Goal: Check status: Check status

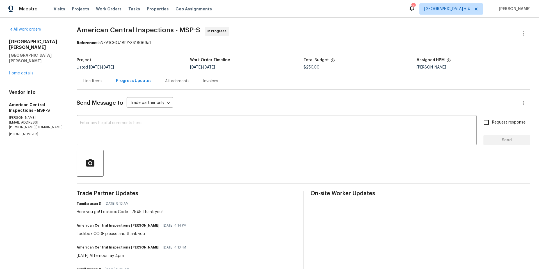
scroll to position [65, 0]
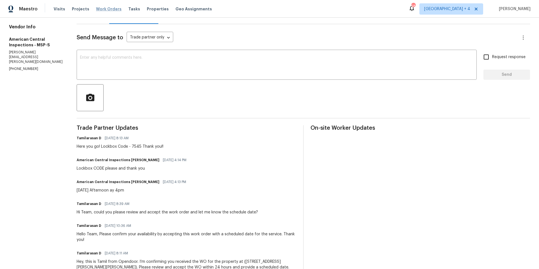
click at [103, 11] on span "Work Orders" at bounding box center [109, 9] width 26 height 6
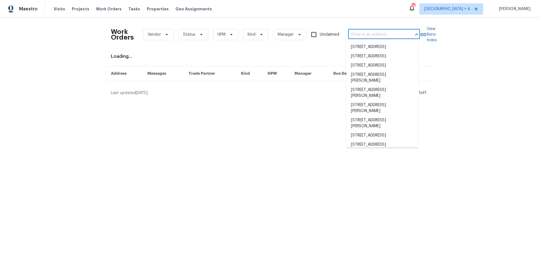
click at [393, 35] on input "text" at bounding box center [376, 34] width 56 height 9
paste input "[STREET_ADDRESS][PERSON_NAME]"
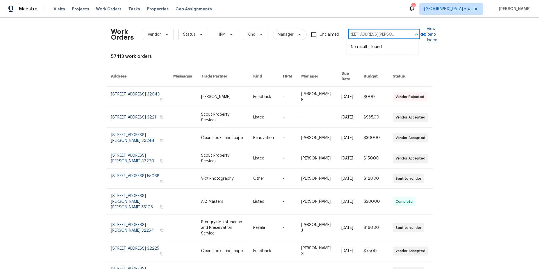
scroll to position [0, 8]
drag, startPoint x: 351, startPoint y: 34, endPoint x: 408, endPoint y: 37, distance: 57.1
click at [408, 37] on div "[STREET_ADDRESS][PERSON_NAME] ​" at bounding box center [384, 34] width 72 height 9
type input "2572"
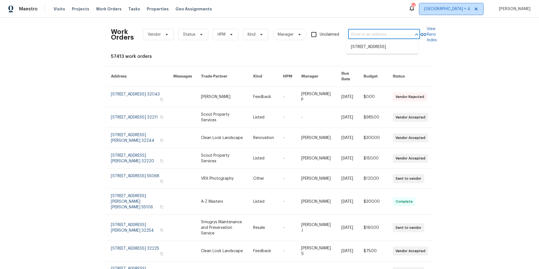
click at [443, 8] on span "[GEOGRAPHIC_DATA] + 4" at bounding box center [447, 9] width 46 height 6
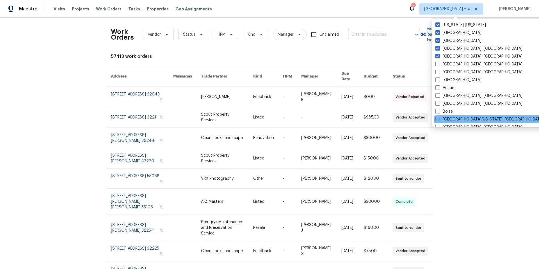
click at [437, 119] on span at bounding box center [437, 119] width 4 height 4
click at [437, 119] on input "[GEOGRAPHIC_DATA][US_STATE], [GEOGRAPHIC_DATA]" at bounding box center [437, 119] width 4 height 4
checkbox input "true"
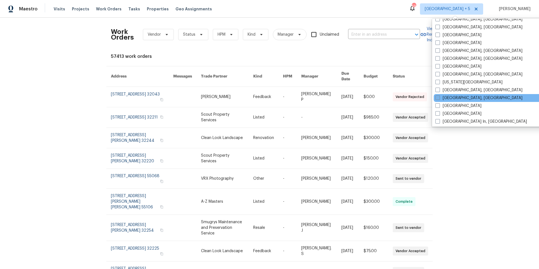
scroll to position [177, 0]
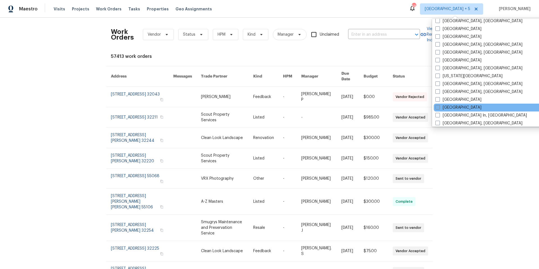
click at [437, 106] on span at bounding box center [437, 107] width 4 height 4
click at [437, 106] on input "[GEOGRAPHIC_DATA]" at bounding box center [437, 107] width 4 height 4
checkbox input "true"
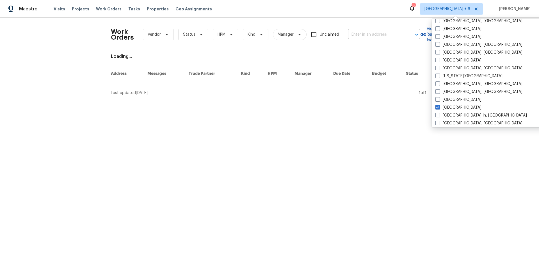
click at [367, 31] on input "text" at bounding box center [376, 34] width 56 height 9
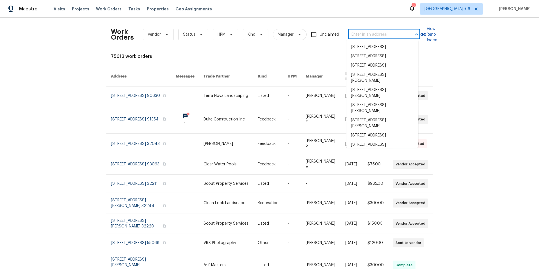
paste input "[STREET_ADDRESS][PERSON_NAME]"
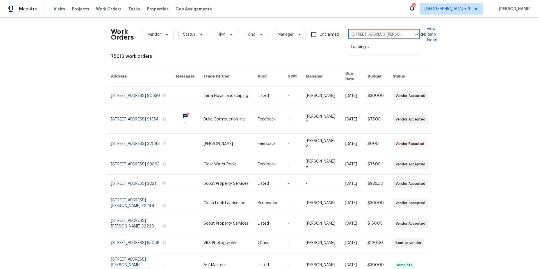
scroll to position [0, 8]
click at [352, 33] on input "[STREET_ADDRESS][PERSON_NAME]" at bounding box center [376, 34] width 56 height 9
drag, startPoint x: 369, startPoint y: 36, endPoint x: 419, endPoint y: 35, distance: 50.0
click at [419, 35] on div "Work Orders Vendor Status HPM Kind Manager Unclaimed [STREET_ADDRESS][PERSON_NA…" at bounding box center [269, 34] width 317 height 25
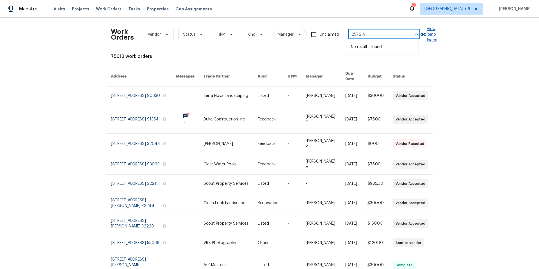
scroll to position [0, 0]
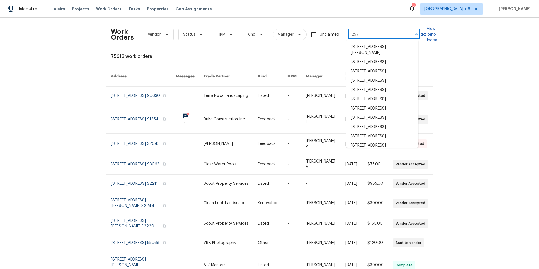
type input "257"
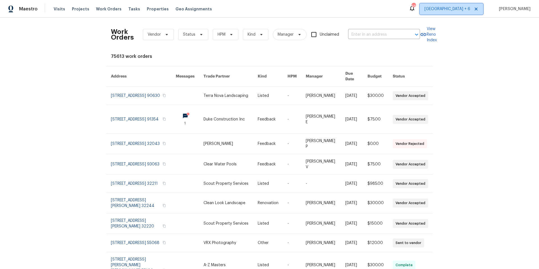
click at [451, 10] on span "[GEOGRAPHIC_DATA] + 6" at bounding box center [448, 9] width 46 height 6
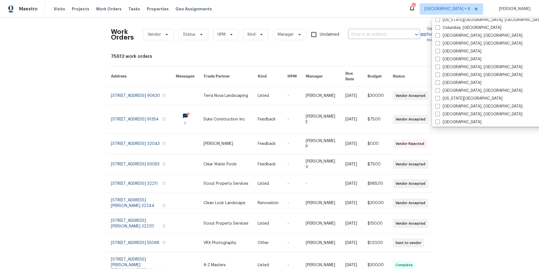
scroll to position [376, 0]
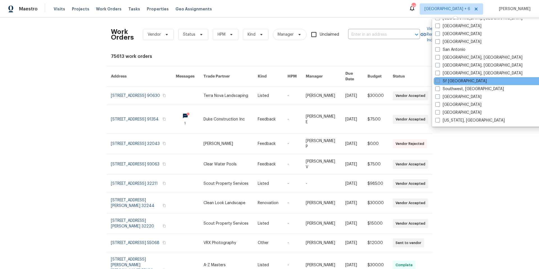
click at [438, 79] on span at bounding box center [437, 81] width 4 height 4
click at [438, 79] on input "Sf [GEOGRAPHIC_DATA]" at bounding box center [437, 80] width 4 height 4
checkbox input "true"
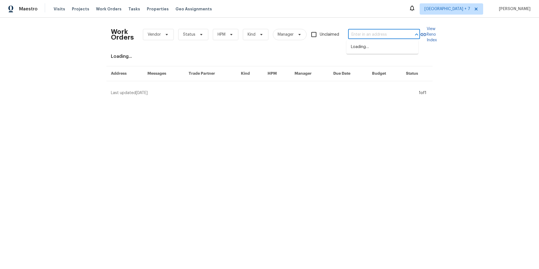
click at [359, 35] on input "text" at bounding box center [376, 34] width 56 height 9
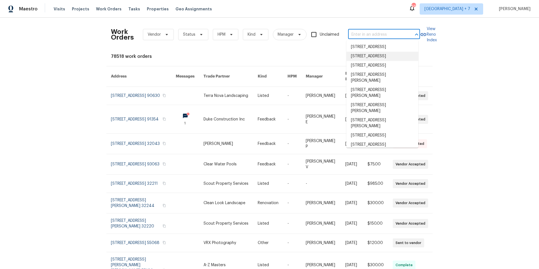
paste input "[STREET_ADDRESS][PERSON_NAME]"
type input "[STREET_ADDRESS][PERSON_NAME]"
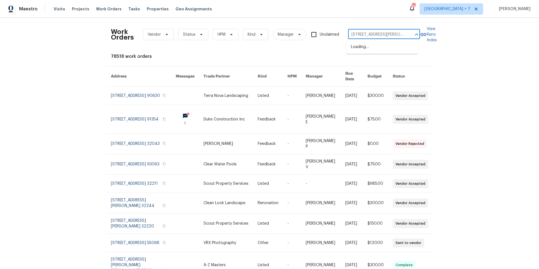
scroll to position [0, 8]
click at [378, 51] on li "[STREET_ADDRESS][PERSON_NAME]" at bounding box center [382, 49] width 72 height 15
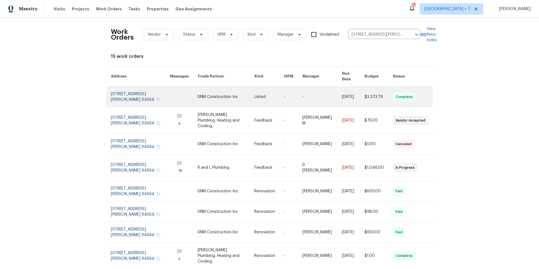
click at [127, 90] on link at bounding box center [140, 97] width 59 height 20
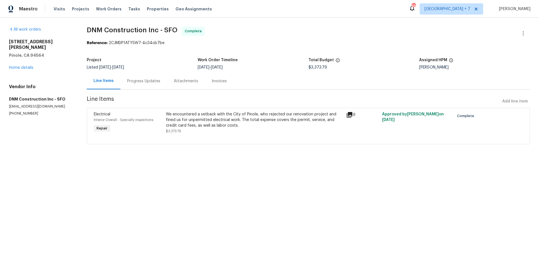
click at [156, 84] on div "Progress Updates" at bounding box center [143, 81] width 33 height 6
click at [156, 84] on div "Progress Updates" at bounding box center [143, 81] width 47 height 17
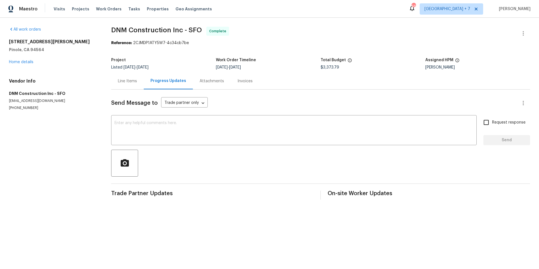
click at [215, 82] on div "Attachments" at bounding box center [212, 81] width 24 height 6
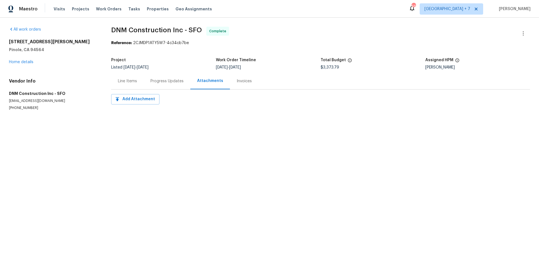
click at [247, 81] on div "Invoices" at bounding box center [244, 81] width 15 height 6
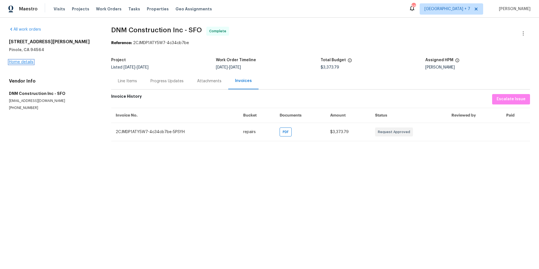
click at [11, 60] on link "Home details" at bounding box center [21, 62] width 24 height 4
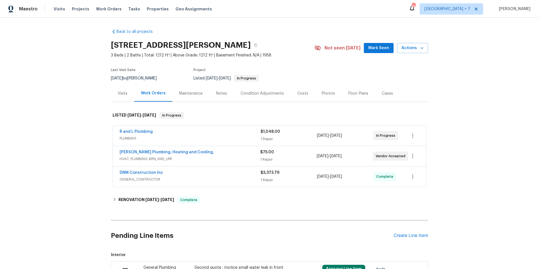
click at [245, 172] on div "DNM Construction Inc" at bounding box center [190, 173] width 141 height 7
click at [254, 47] on icon "button" at bounding box center [255, 45] width 3 height 3
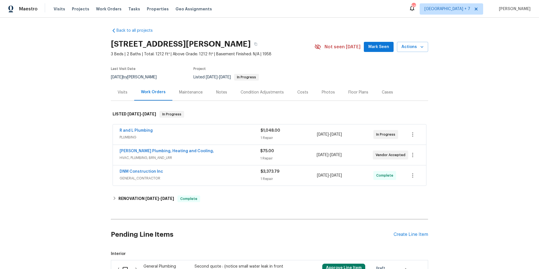
click at [191, 175] on div "DNM Construction Inc" at bounding box center [190, 172] width 141 height 7
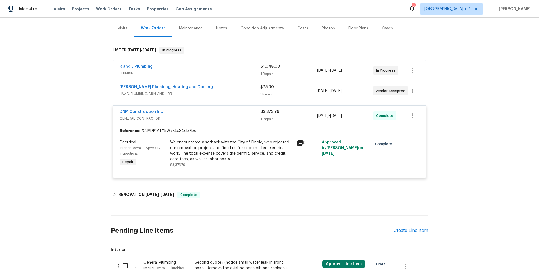
scroll to position [91, 0]
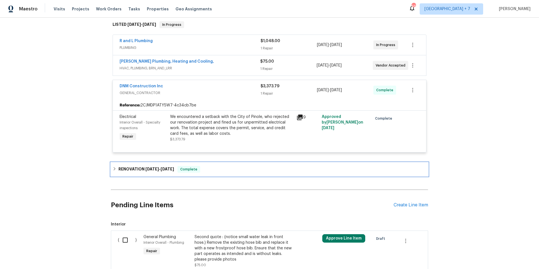
click at [114, 169] on icon at bounding box center [115, 168] width 2 height 3
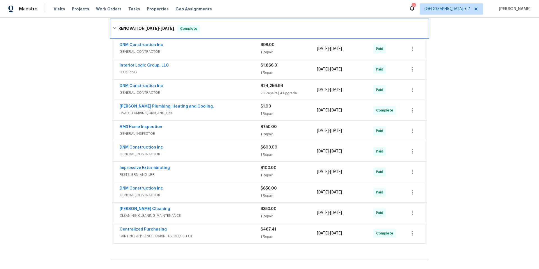
scroll to position [232, 0]
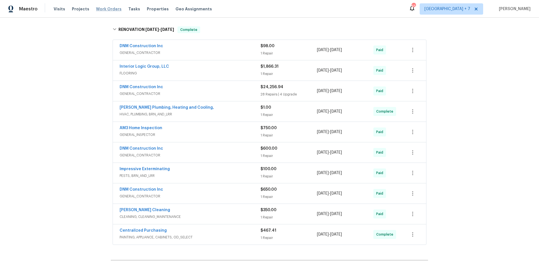
click at [107, 9] on span "Work Orders" at bounding box center [109, 9] width 26 height 6
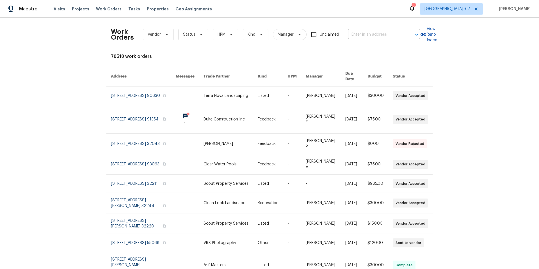
click at [357, 37] on input "text" at bounding box center [376, 34] width 56 height 9
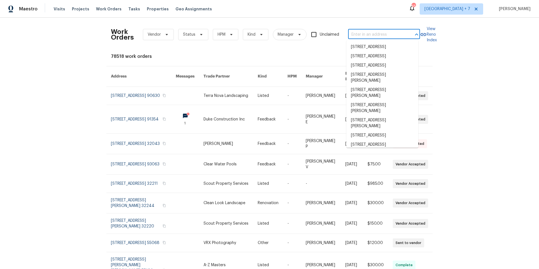
paste input "[STREET_ADDRESS][PERSON_NAME]"
type input "[STREET_ADDRESS][PERSON_NAME]"
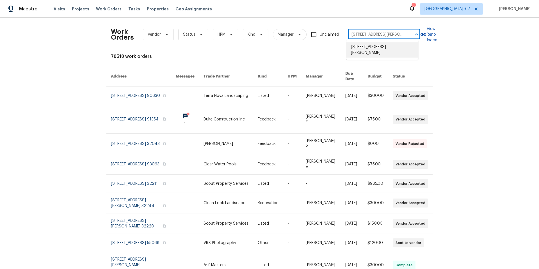
click at [362, 46] on li "[STREET_ADDRESS][PERSON_NAME]" at bounding box center [382, 49] width 72 height 15
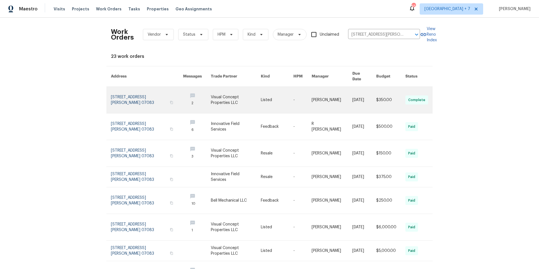
click at [120, 93] on link at bounding box center [147, 100] width 72 height 26
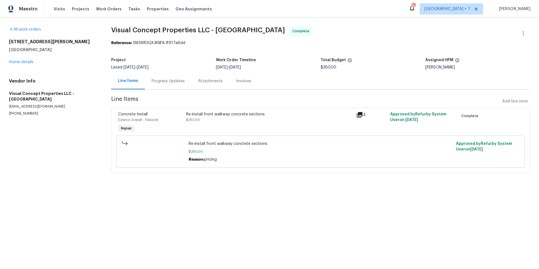
click at [159, 79] on div "Progress Updates" at bounding box center [168, 81] width 33 height 6
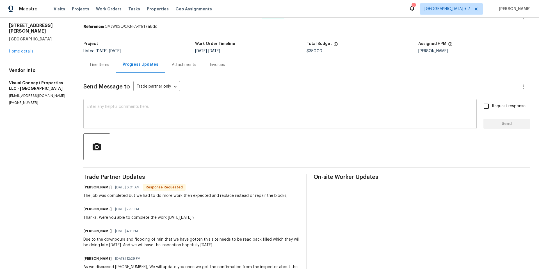
scroll to position [17, 0]
click at [24, 48] on link "Home details" at bounding box center [21, 50] width 24 height 4
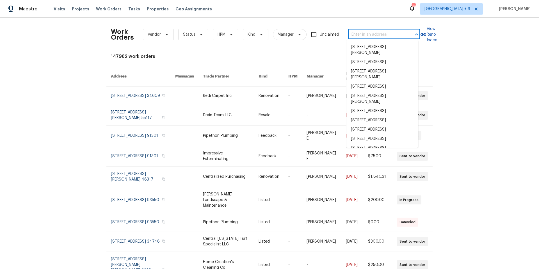
click at [381, 36] on input "text" at bounding box center [376, 34] width 56 height 9
paste input "[STREET_ADDRESS][PERSON_NAME]"
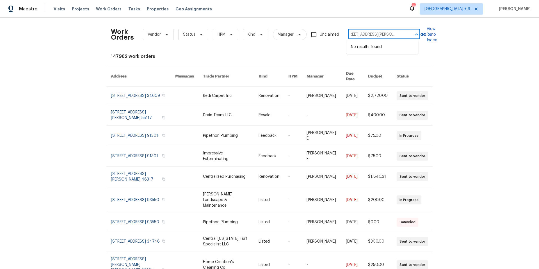
scroll to position [0, 8]
drag, startPoint x: 362, startPoint y: 35, endPoint x: 467, endPoint y: 35, distance: 105.3
click at [467, 35] on div "Work Orders Vendor Status HPM Kind Manager Unclaimed 2572 Alice Way, Pinole, CA…" at bounding box center [269, 143] width 539 height 251
type input "2572 Alice"
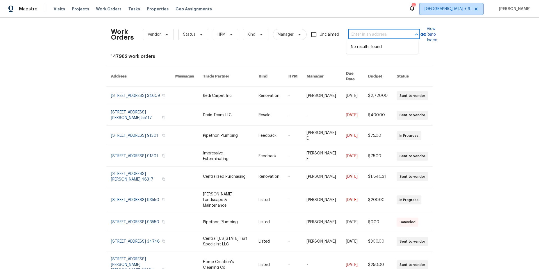
click at [454, 9] on span "Minneapolis + 9" at bounding box center [448, 9] width 46 height 6
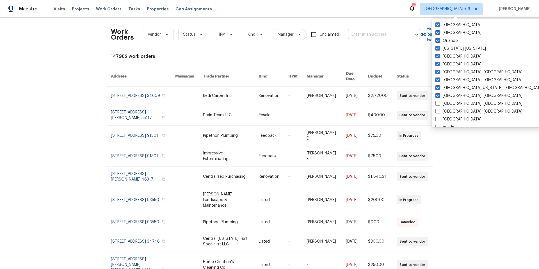
click at [357, 33] on input "text" at bounding box center [376, 34] width 56 height 9
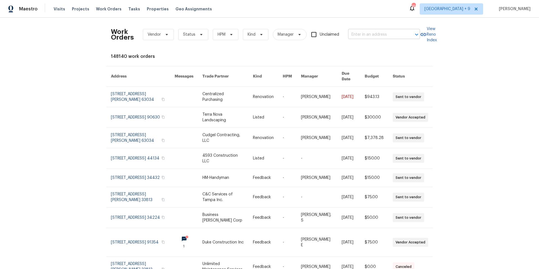
click at [393, 35] on input "text" at bounding box center [376, 34] width 56 height 9
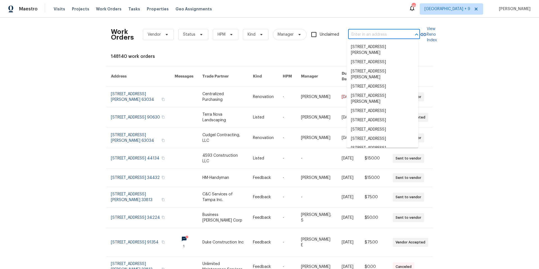
paste input "[STREET_ADDRESS][PERSON_NAME]"
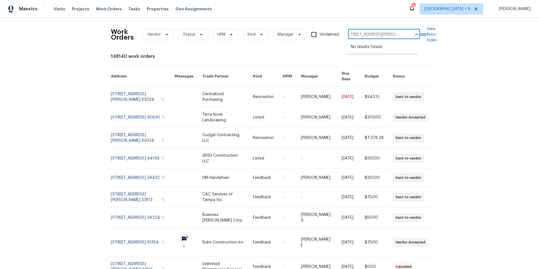
scroll to position [0, 8]
drag, startPoint x: 352, startPoint y: 35, endPoint x: 409, endPoint y: 35, distance: 56.7
click at [409, 35] on div "[STREET_ADDRESS][PERSON_NAME] ​" at bounding box center [384, 34] width 72 height 9
type input "2572"
